Goal: Transaction & Acquisition: Subscribe to service/newsletter

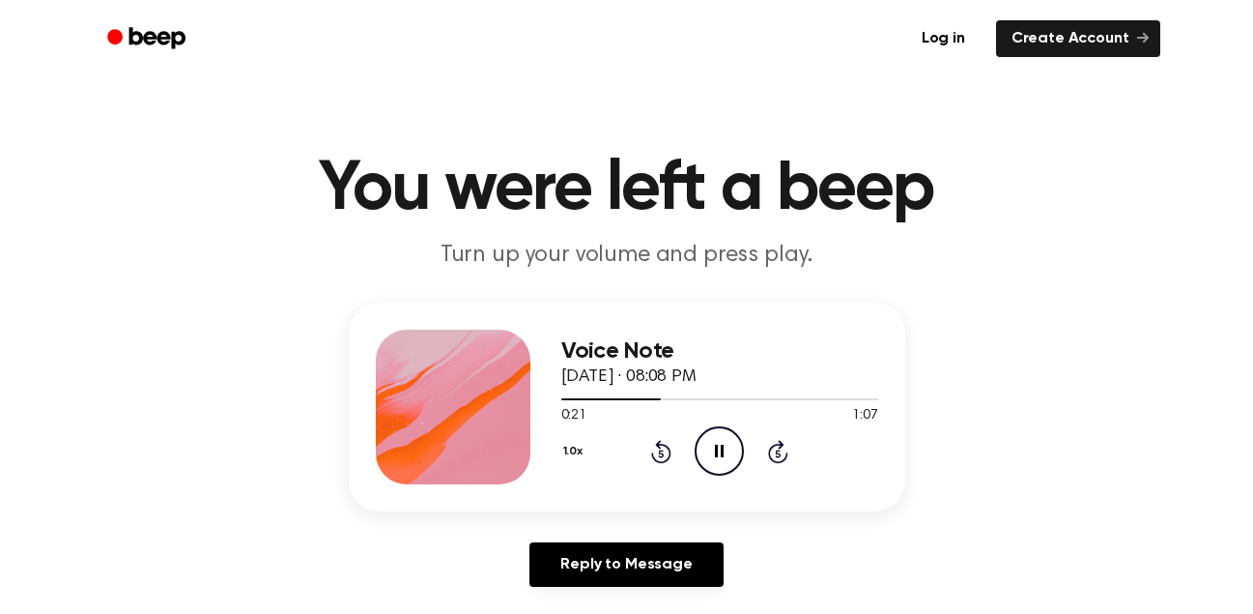
click at [729, 471] on icon "Pause Audio" at bounding box center [719, 450] width 49 height 49
click at [729, 471] on icon "Play Audio" at bounding box center [719, 450] width 49 height 49
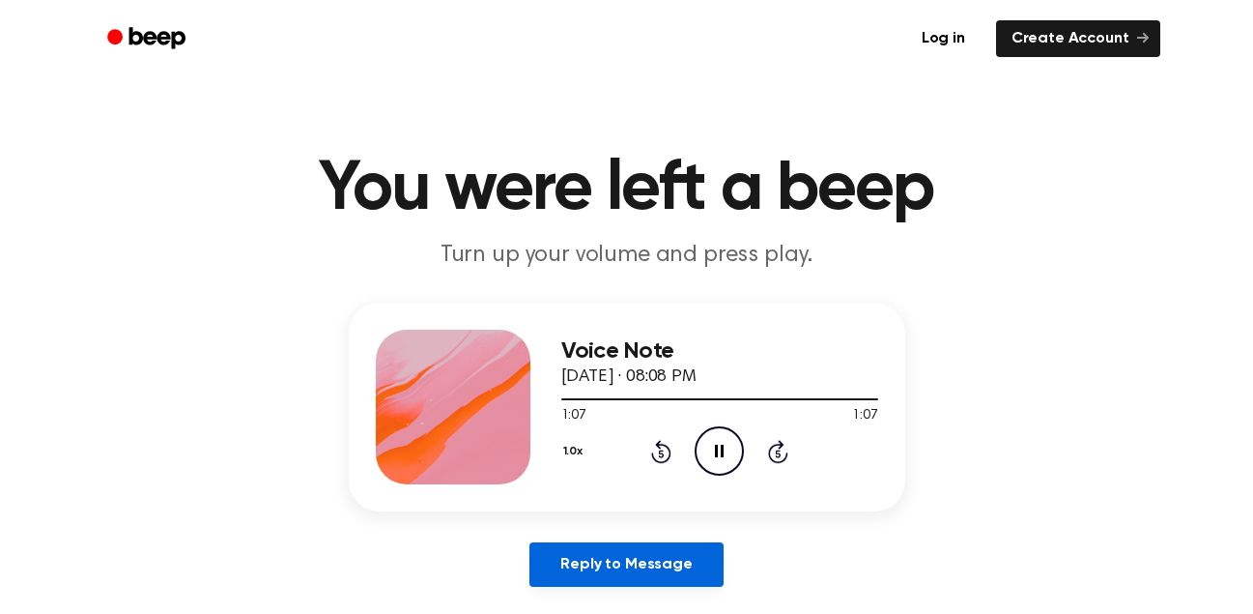
click at [664, 559] on link "Reply to Message" at bounding box center [626, 564] width 193 height 44
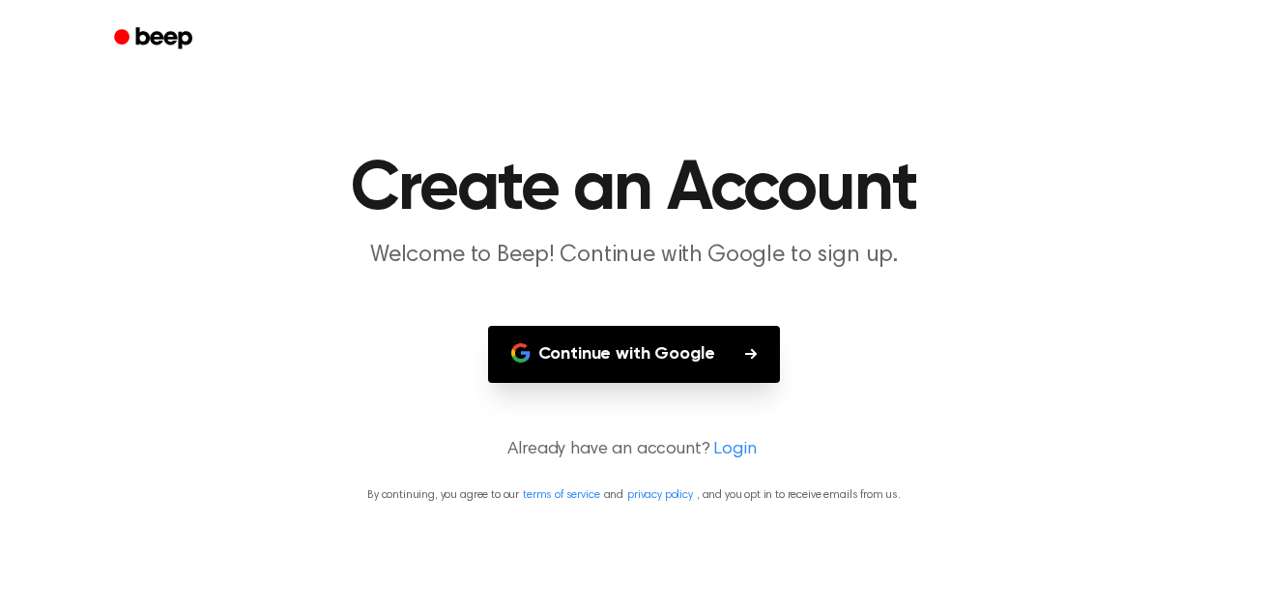
click at [615, 342] on button "Continue with Google" at bounding box center [634, 354] width 293 height 57
click at [612, 354] on button "Continue with Google" at bounding box center [634, 354] width 293 height 57
click at [614, 351] on button "Continue with Google" at bounding box center [634, 354] width 293 height 57
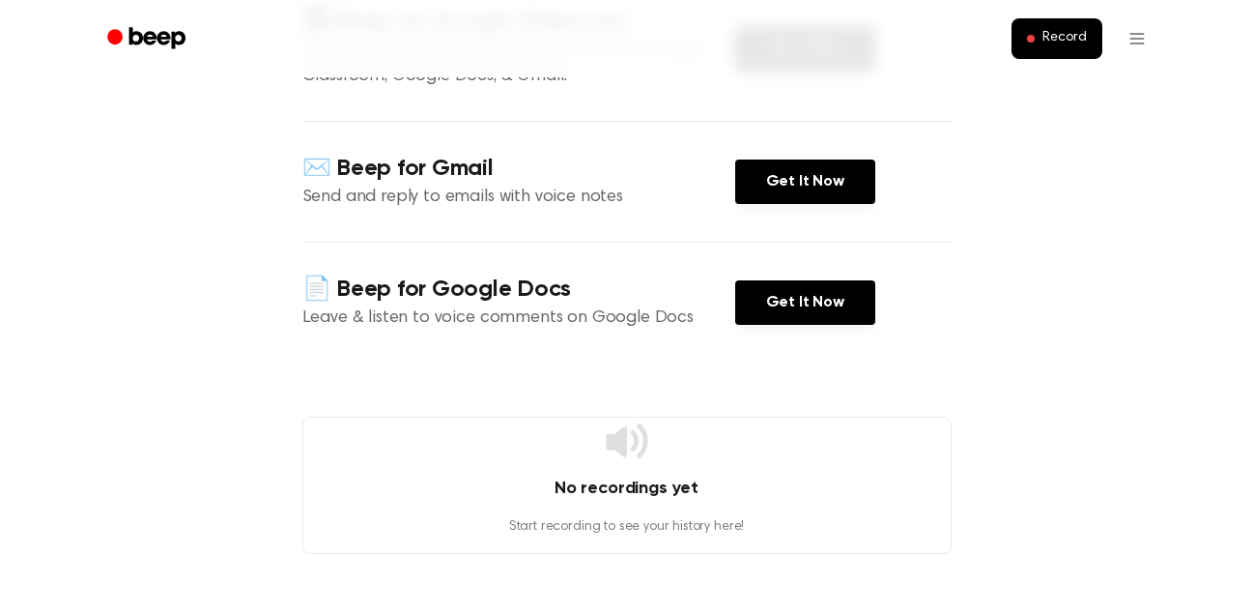
scroll to position [299, 0]
click at [681, 442] on div "No recordings yet Start recording to see your history here!" at bounding box center [627, 486] width 649 height 137
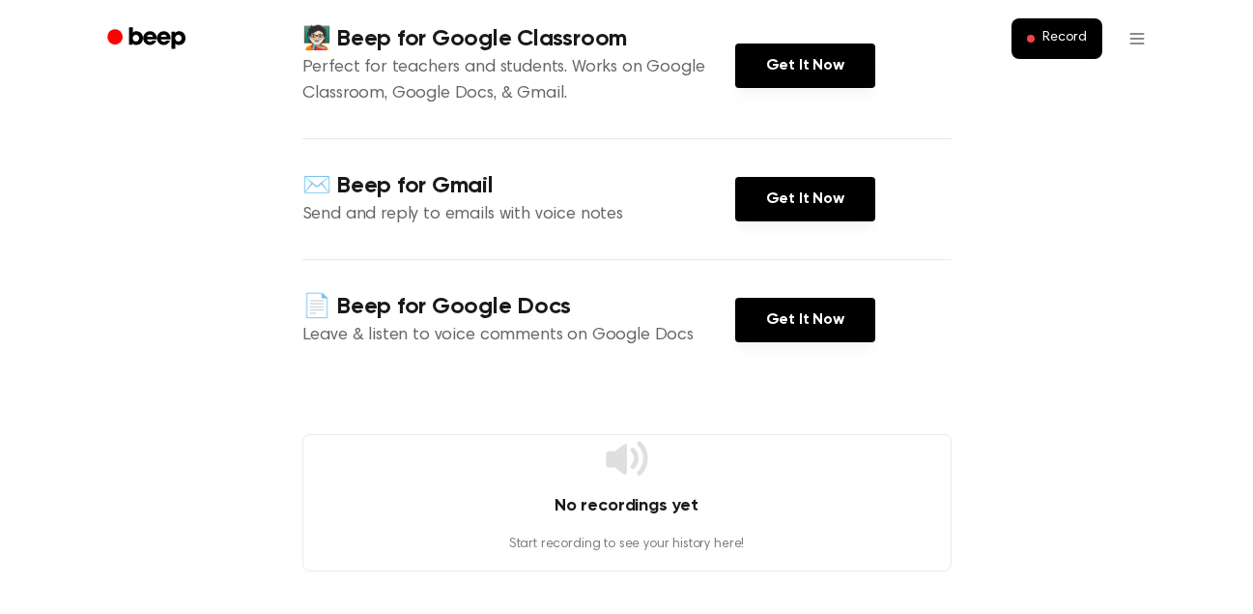
scroll to position [0, 0]
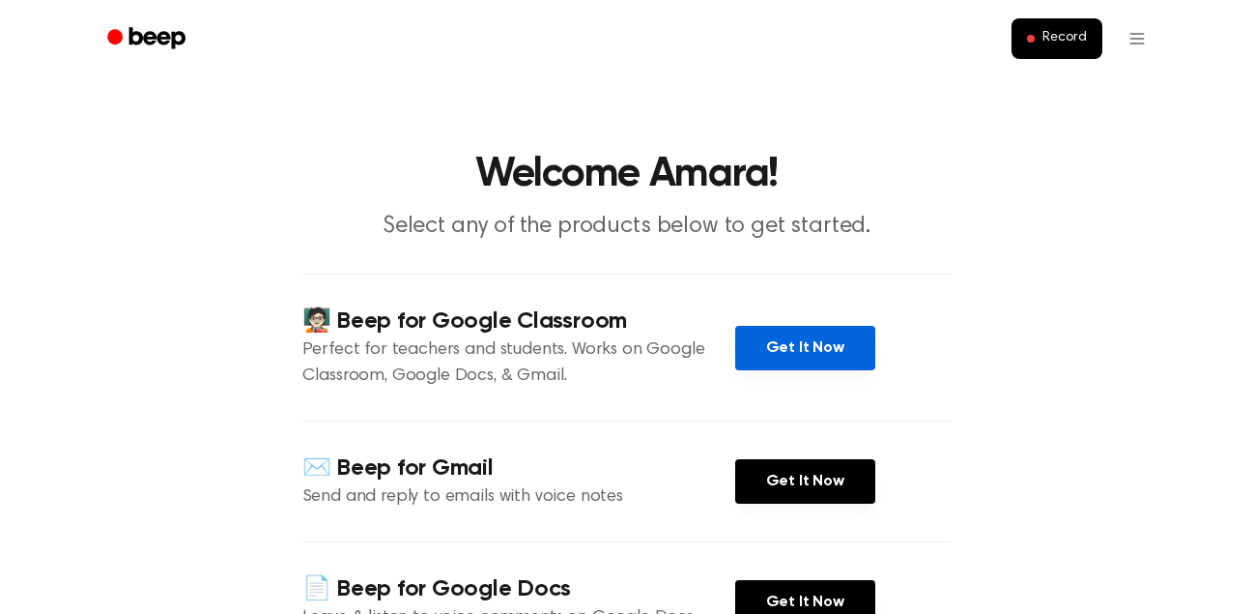
click at [813, 353] on link "Get It Now" at bounding box center [805, 348] width 140 height 44
